Goal: Transaction & Acquisition: Purchase product/service

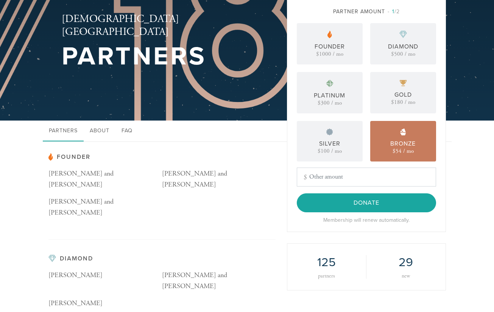
scroll to position [26, 0]
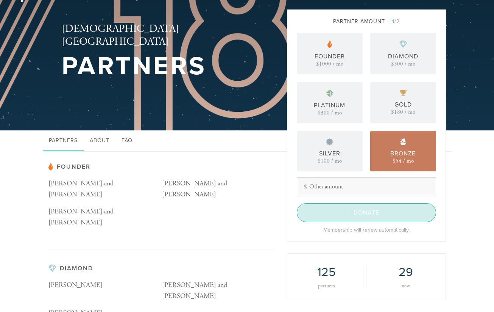
click at [342, 208] on input "Donate" at bounding box center [366, 212] width 139 height 19
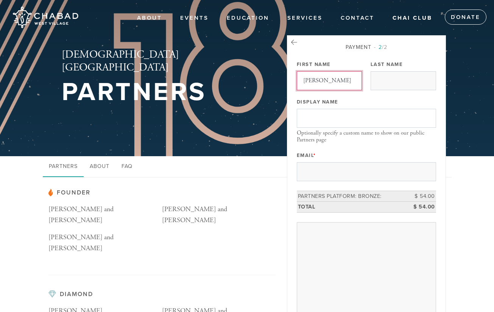
type input "Julien"
type input "Reiman"
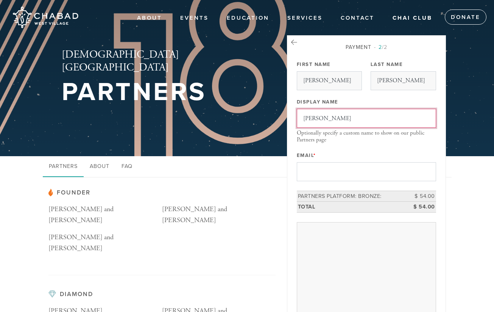
type input "Julien Reiman"
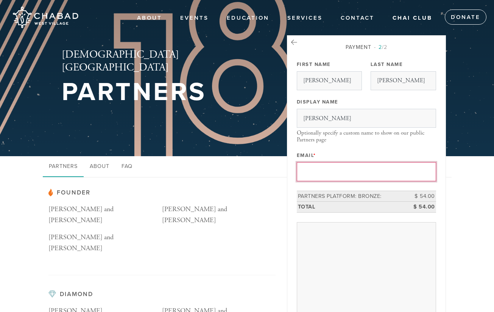
click at [427, 172] on input "Email *" at bounding box center [366, 171] width 139 height 19
click at [421, 172] on input "Email *" at bounding box center [366, 171] width 139 height 19
type input "[EMAIL_ADDRESS][DOMAIN_NAME]"
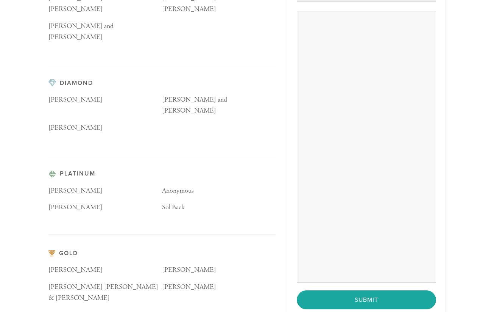
scroll to position [211, 0]
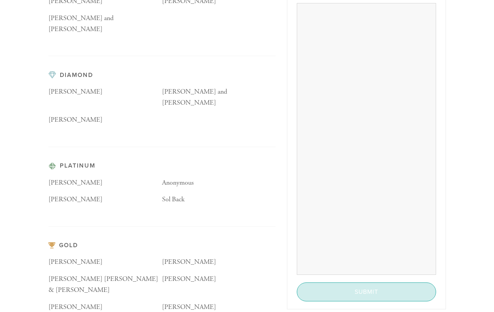
scroll to position [219, 0]
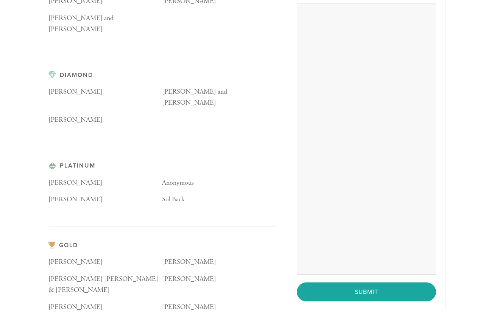
click at [376, 301] on div "Payment 2 /2 First Name Julien Last Name Reiman Display Name Julien Reiman Opti…" at bounding box center [366, 62] width 159 height 493
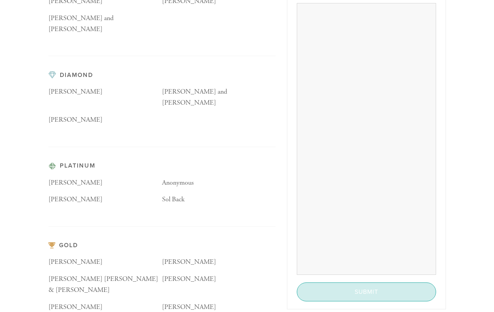
click at [375, 298] on input "Submit" at bounding box center [366, 291] width 139 height 19
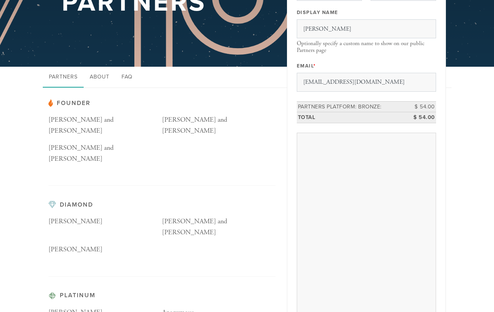
scroll to position [71, 0]
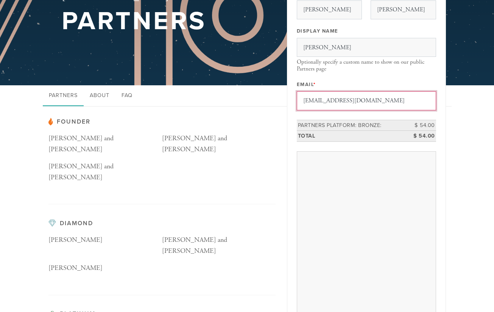
click at [342, 104] on input "[EMAIL_ADDRESS][DOMAIN_NAME]" at bounding box center [366, 100] width 139 height 19
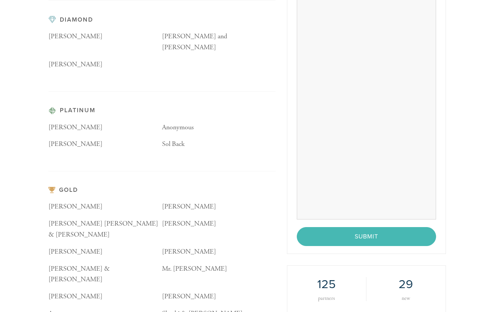
scroll to position [311, 0]
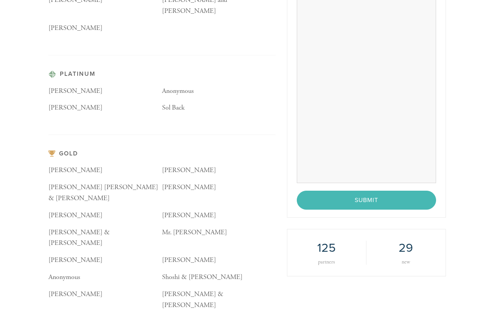
click at [361, 203] on div "< Previous Page Submit" at bounding box center [366, 199] width 139 height 19
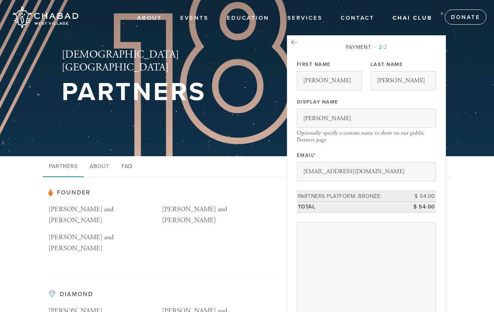
scroll to position [0, 0]
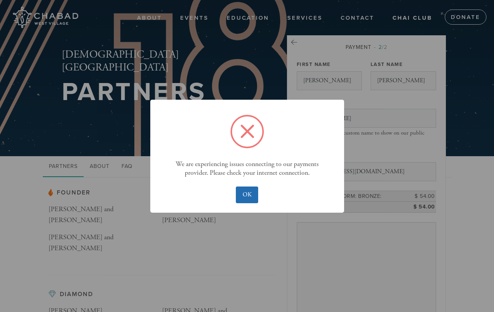
click at [249, 196] on button "OK" at bounding box center [247, 194] width 22 height 17
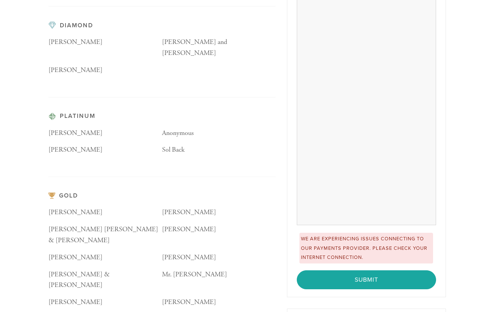
scroll to position [275, 0]
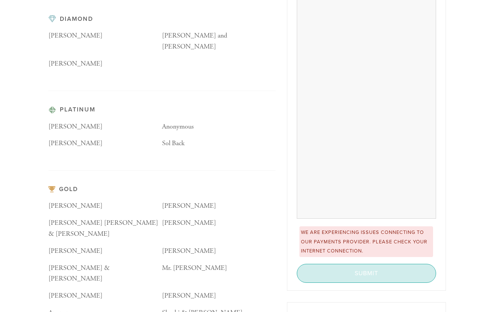
click at [351, 270] on input "Submit" at bounding box center [366, 273] width 139 height 19
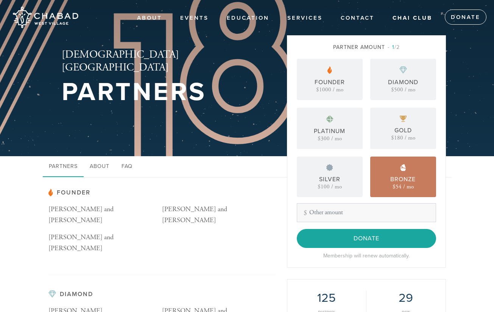
scroll to position [0, 0]
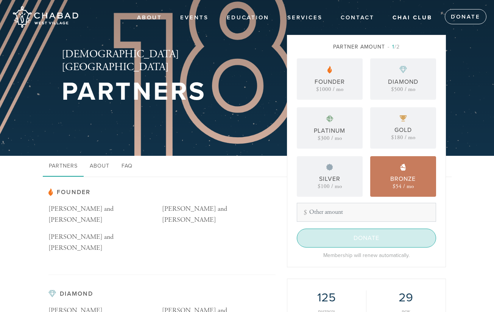
click at [348, 239] on input "Donate" at bounding box center [366, 237] width 139 height 19
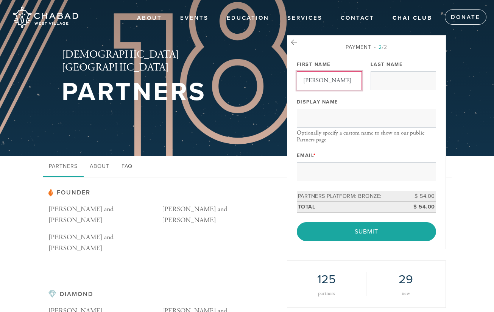
type input "Julien"
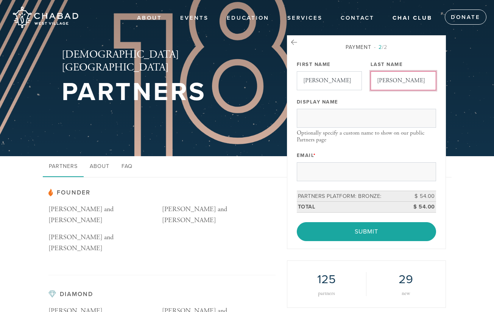
type input "Reiman"
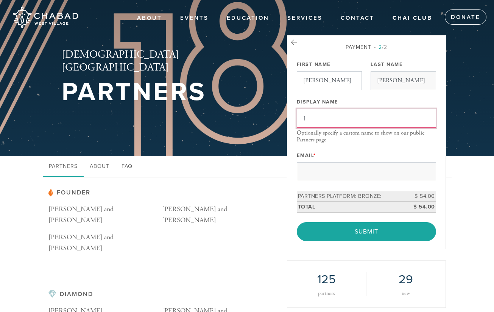
type input "J"
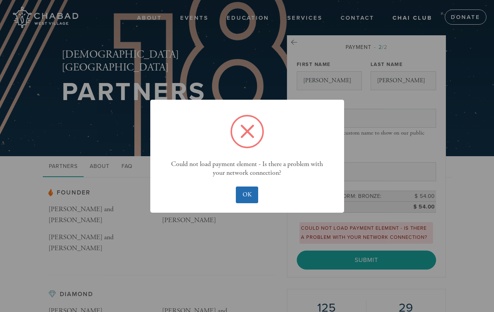
click at [246, 200] on button "OK" at bounding box center [247, 194] width 22 height 17
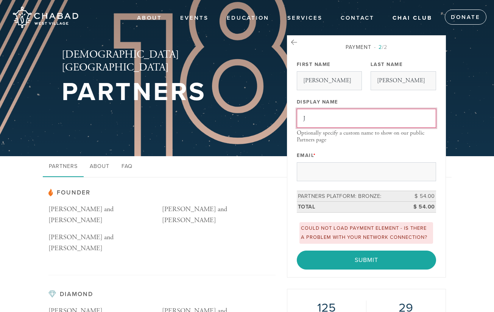
click at [324, 114] on input "J" at bounding box center [366, 118] width 139 height 19
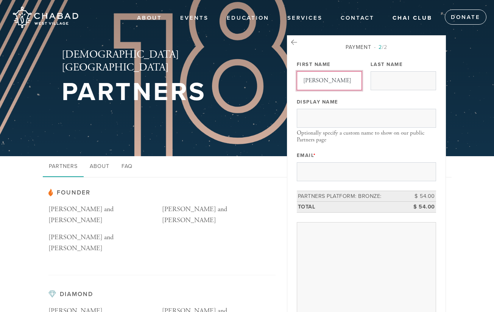
type input "[PERSON_NAME]"
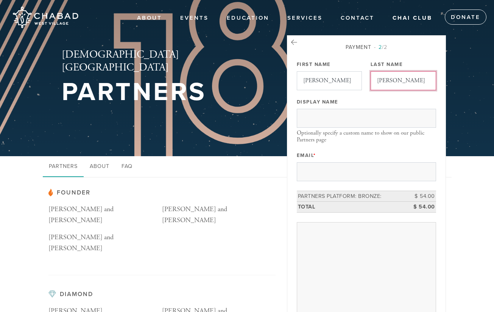
type input "[PERSON_NAME]"
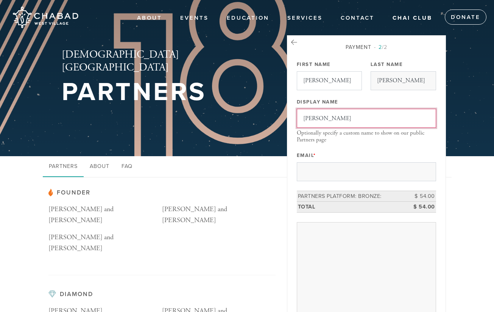
type input "[PERSON_NAME]"
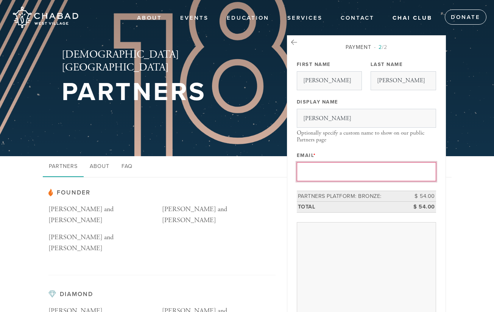
type input "[EMAIL_ADDRESS][DOMAIN_NAME]"
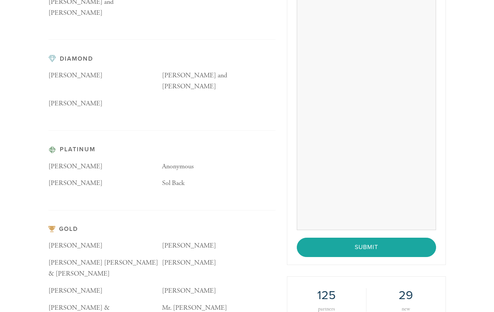
scroll to position [245, 0]
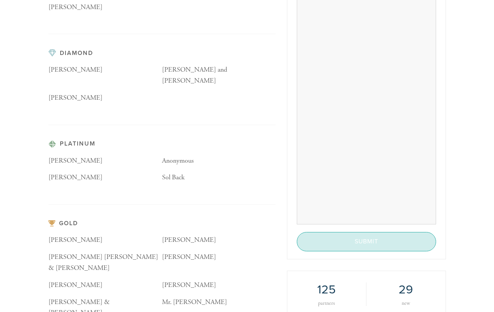
click at [415, 239] on input "Submit" at bounding box center [366, 241] width 139 height 19
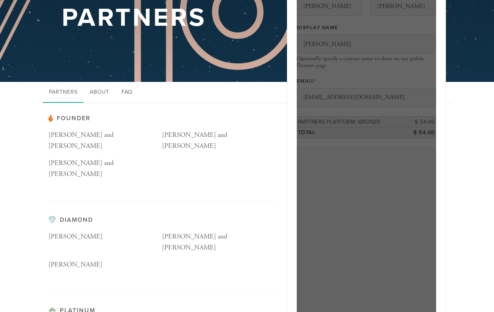
scroll to position [23, 0]
